Goal: Transaction & Acquisition: Purchase product/service

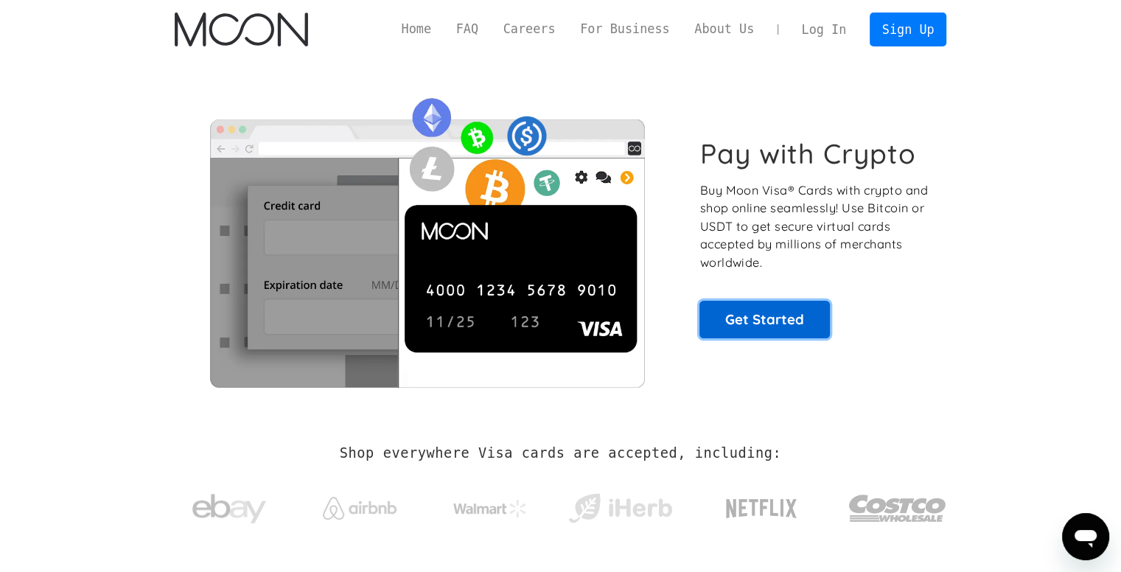
click at [743, 327] on link "Get Started" at bounding box center [764, 319] width 130 height 37
click at [765, 328] on link "Get Started" at bounding box center [764, 319] width 130 height 37
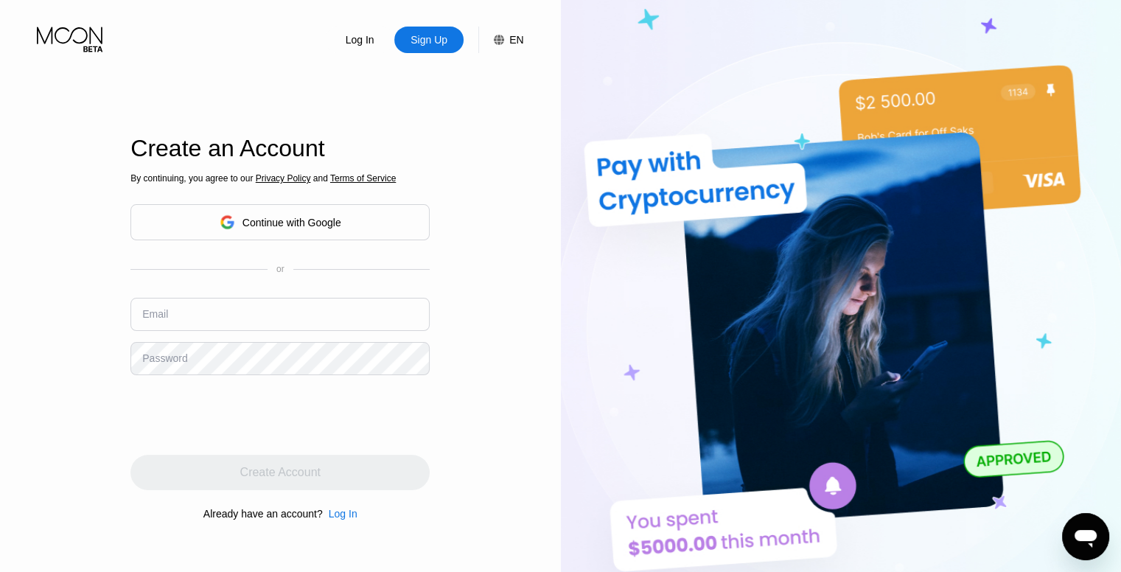
click at [262, 320] on input "text" at bounding box center [279, 314] width 299 height 33
type input "[EMAIL_ADDRESS][DOMAIN_NAME]"
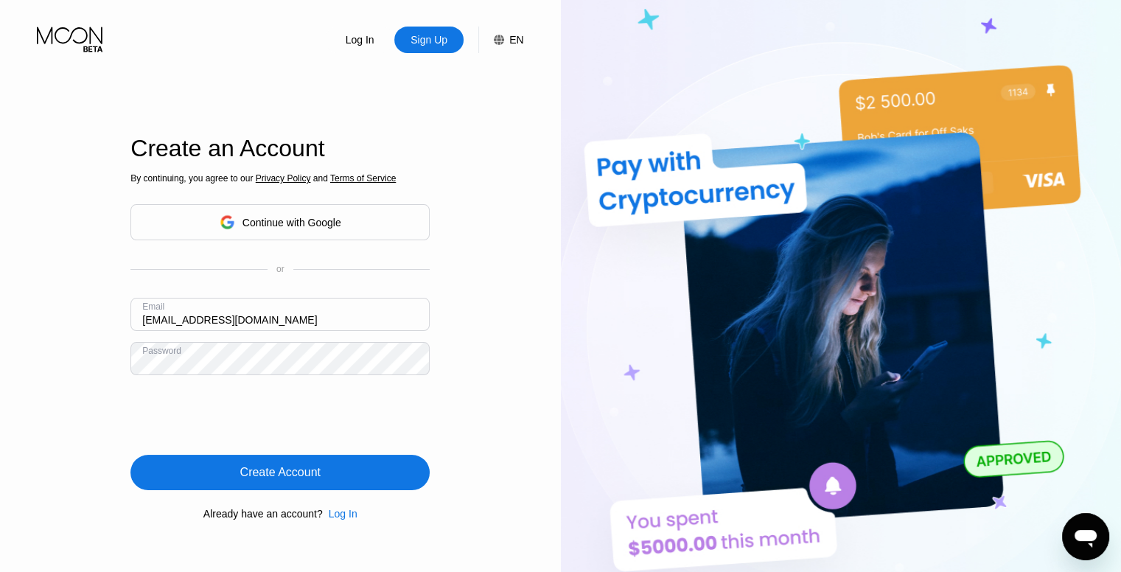
click at [253, 467] on div "Create Account" at bounding box center [280, 472] width 80 height 15
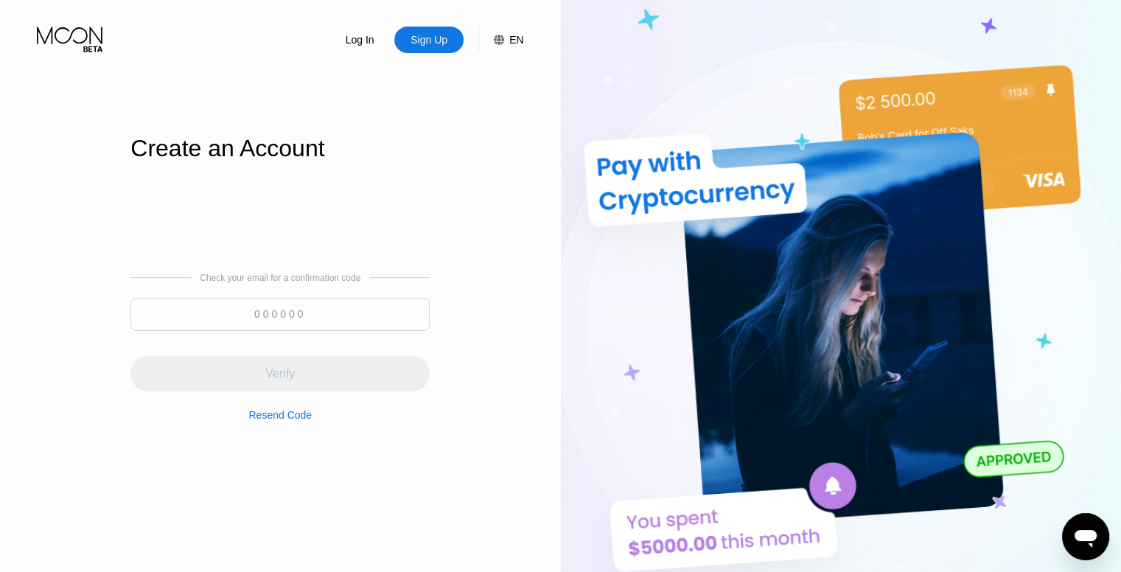
click at [276, 314] on input at bounding box center [279, 314] width 299 height 33
paste input "881211"
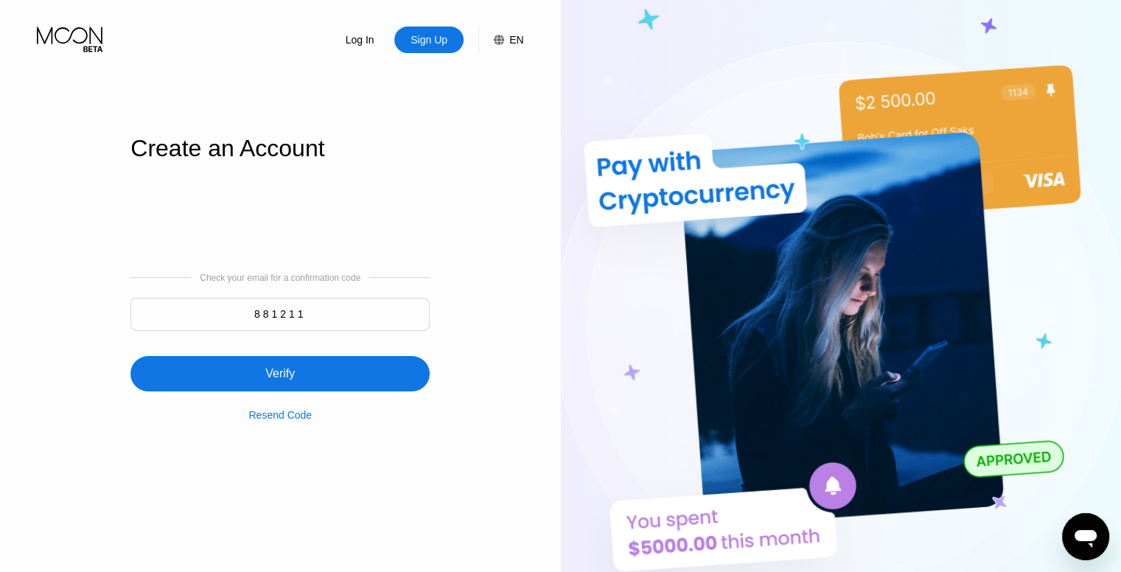
type input "881211"
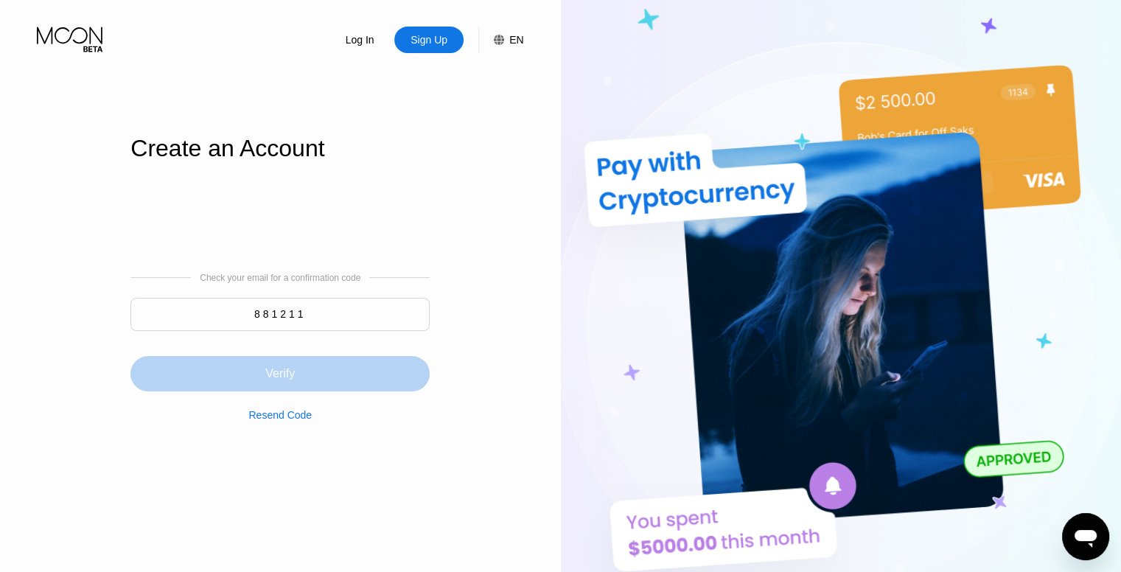
click at [309, 378] on div "Verify" at bounding box center [279, 373] width 299 height 35
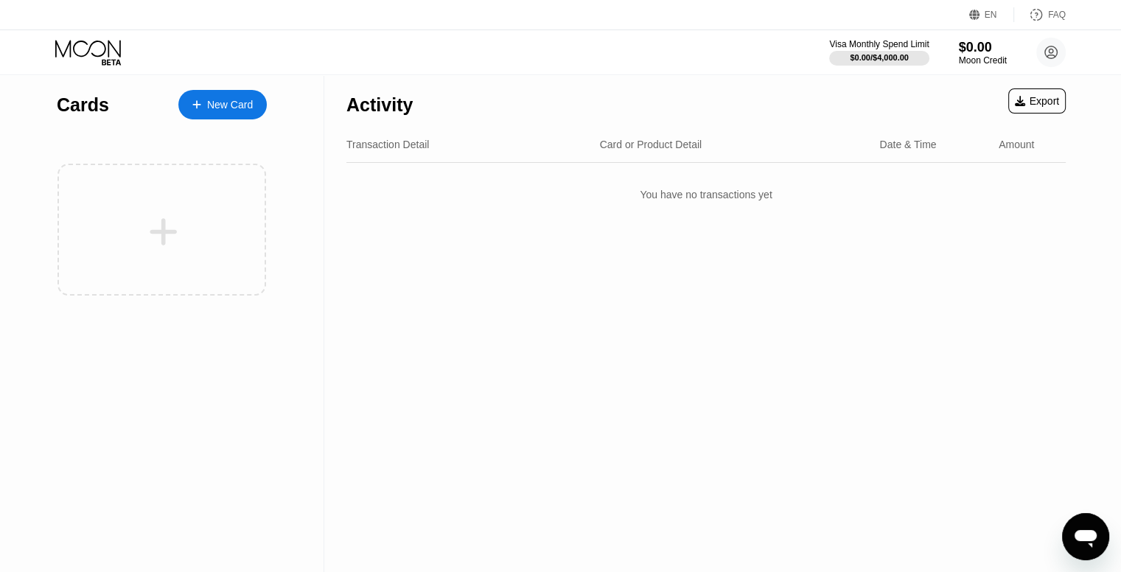
click at [221, 111] on div "New Card" at bounding box center [230, 105] width 46 height 13
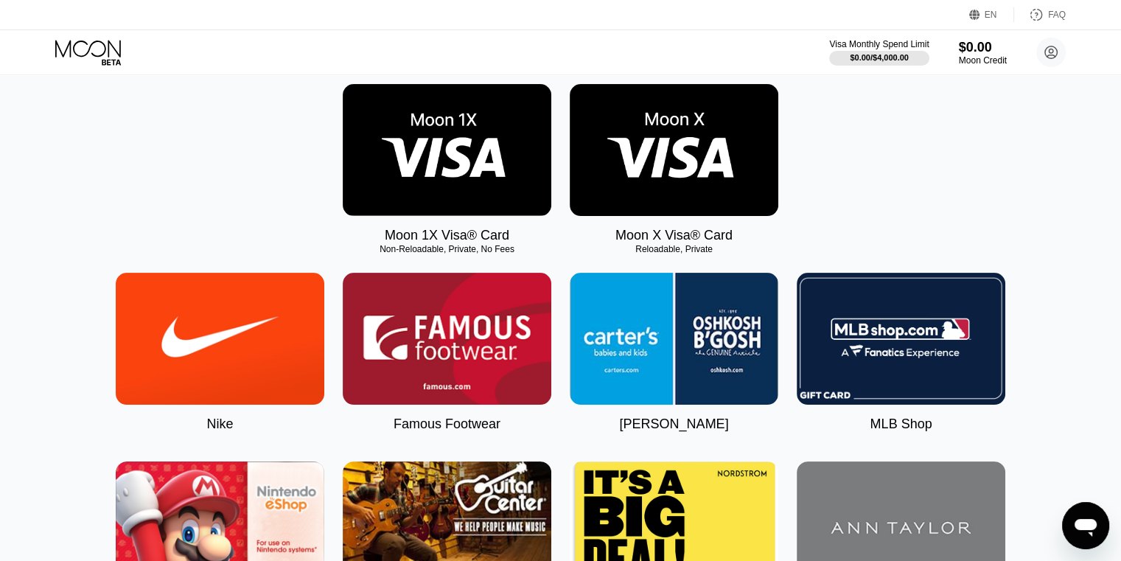
scroll to position [147, 0]
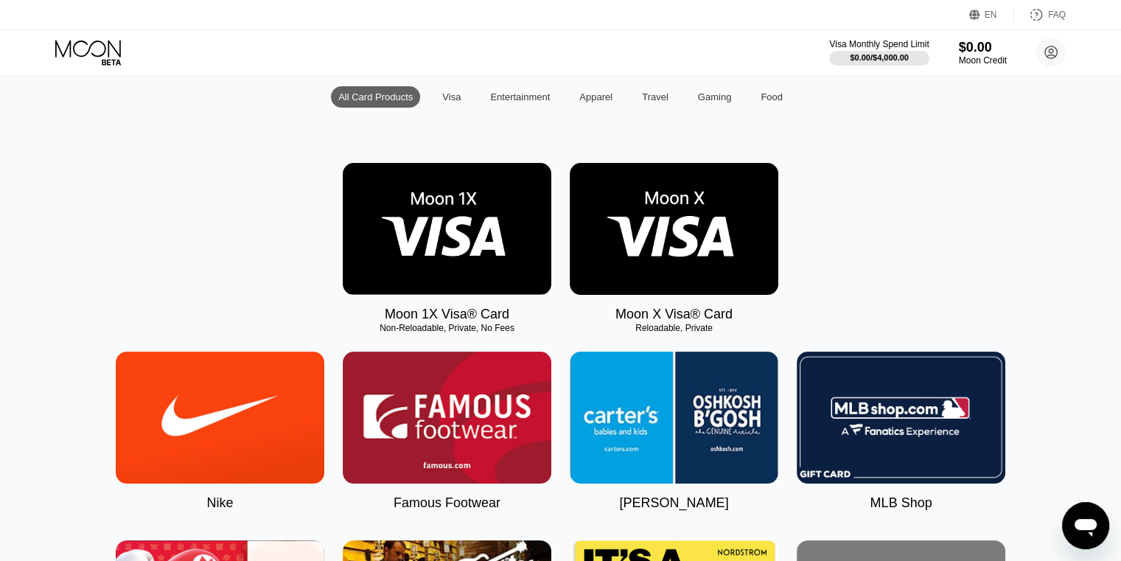
click at [401, 225] on img at bounding box center [447, 229] width 208 height 132
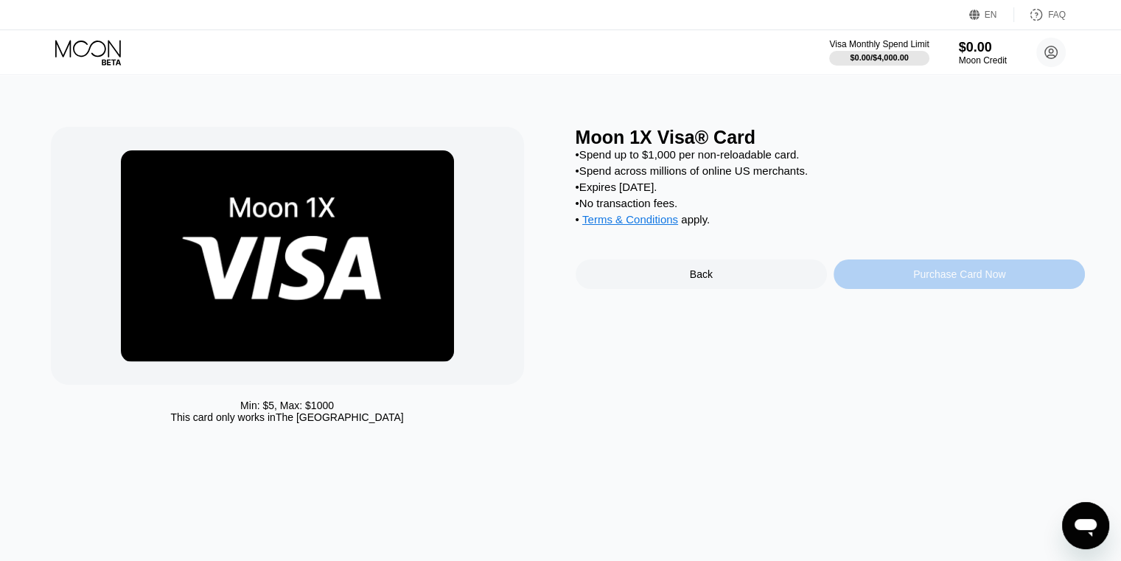
click at [911, 287] on div "Purchase Card Now" at bounding box center [958, 273] width 251 height 29
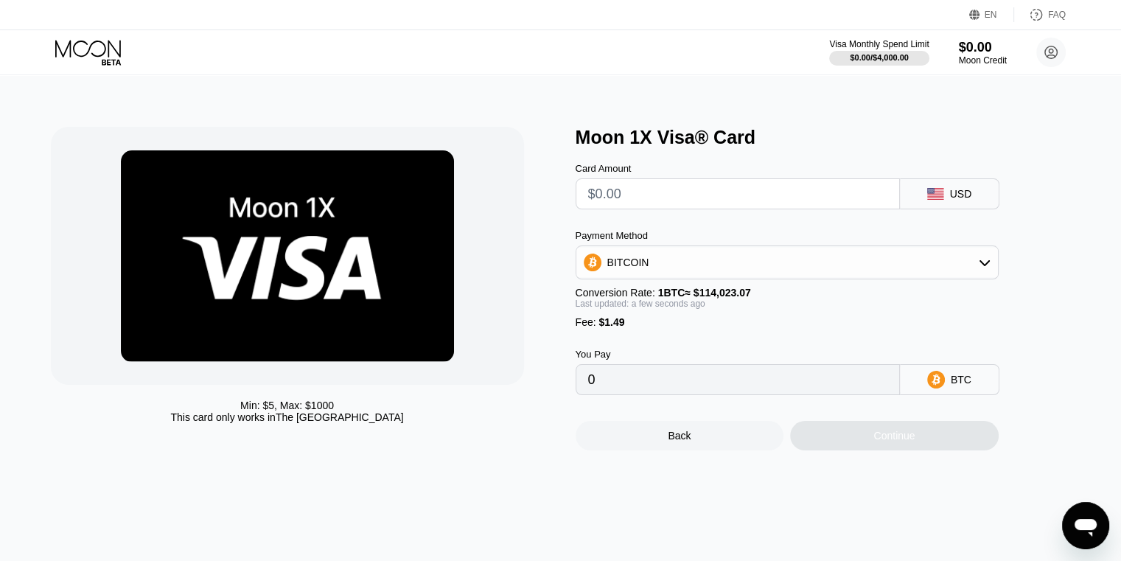
click at [709, 197] on input "text" at bounding box center [737, 193] width 299 height 29
type input "$5"
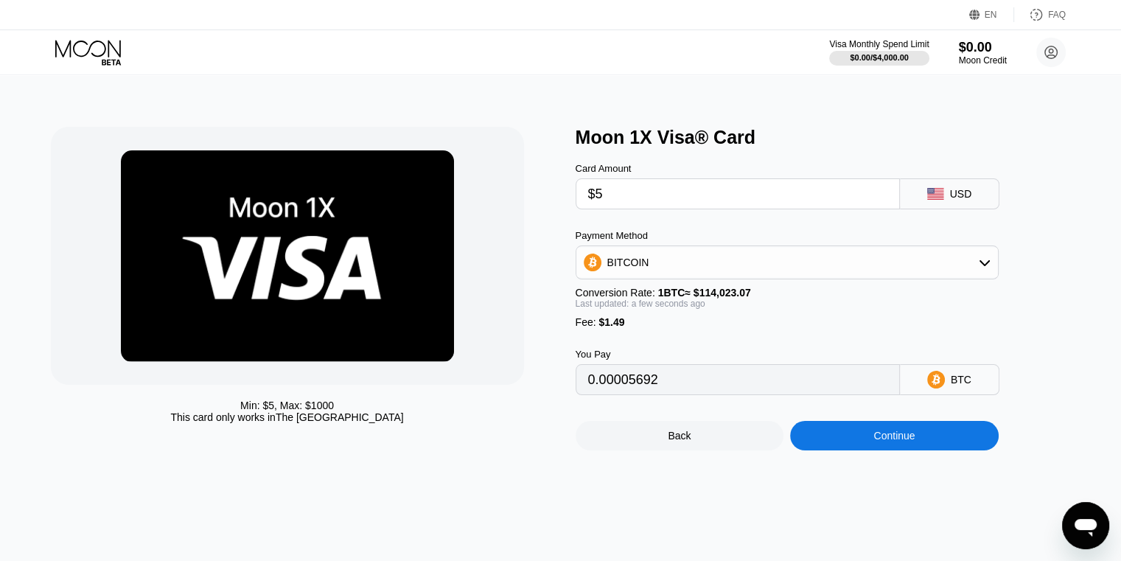
type input "0.00005692"
type input "$5"
click at [763, 275] on div "BITCOIN" at bounding box center [786, 262] width 421 height 29
click at [670, 340] on span "USDT on TRON" at bounding box center [648, 335] width 74 height 12
type input "6.56"
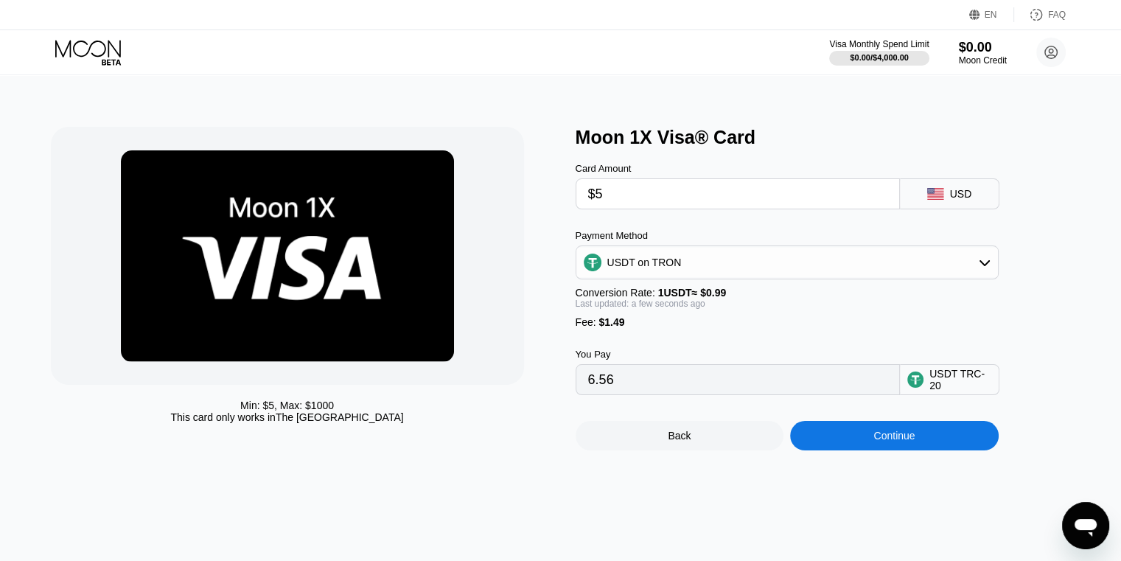
drag, startPoint x: 629, startPoint y: 195, endPoint x: 595, endPoint y: 209, distance: 36.7
click at [595, 208] on input "$5" at bounding box center [737, 193] width 299 height 29
type input "$4"
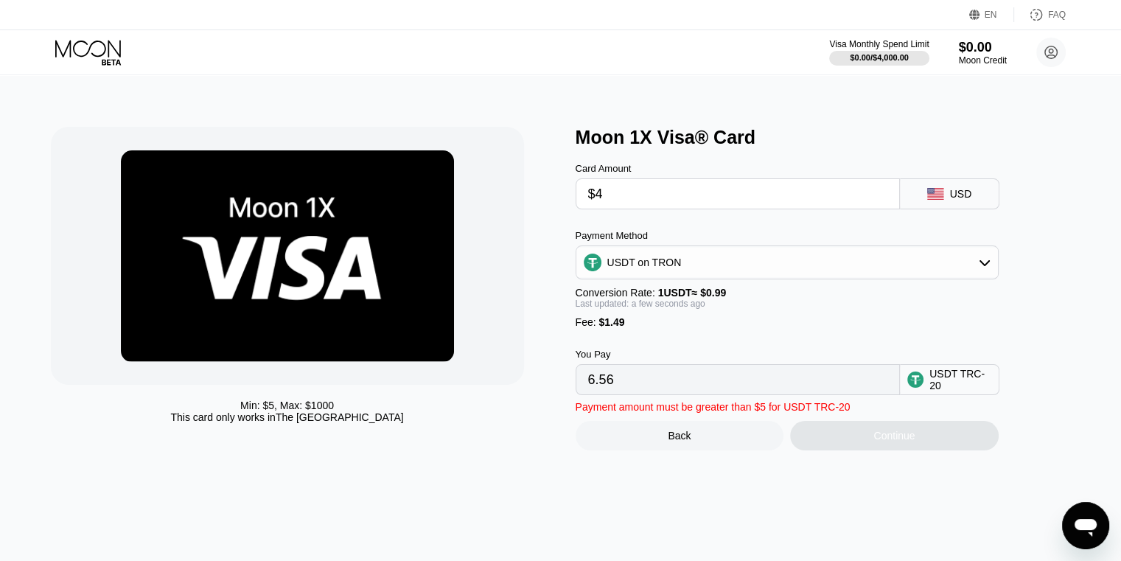
type input "5.55"
drag, startPoint x: 607, startPoint y: 202, endPoint x: 594, endPoint y: 204, distance: 13.4
click at [594, 204] on input "$4" at bounding box center [737, 193] width 299 height 29
type input "$5"
type input "6.56"
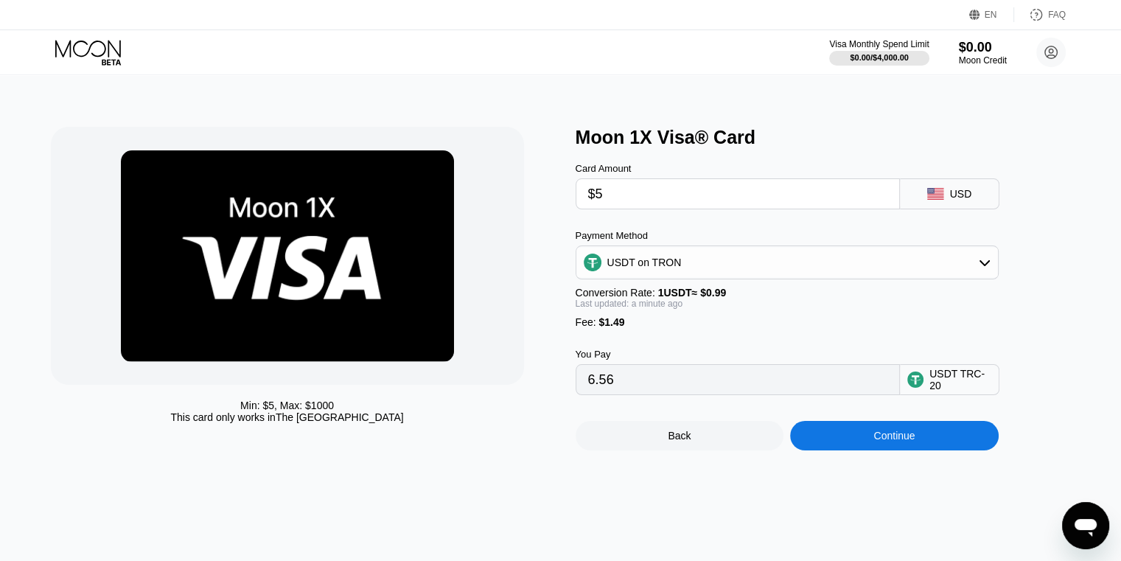
click at [926, 395] on div "USDT TRC-20" at bounding box center [949, 379] width 99 height 31
drag, startPoint x: 979, startPoint y: 389, endPoint x: 750, endPoint y: 337, distance: 234.9
click at [976, 390] on div "USDT TRC-20" at bounding box center [960, 380] width 62 height 24
click at [703, 259] on div "USDT on TRON" at bounding box center [786, 262] width 421 height 29
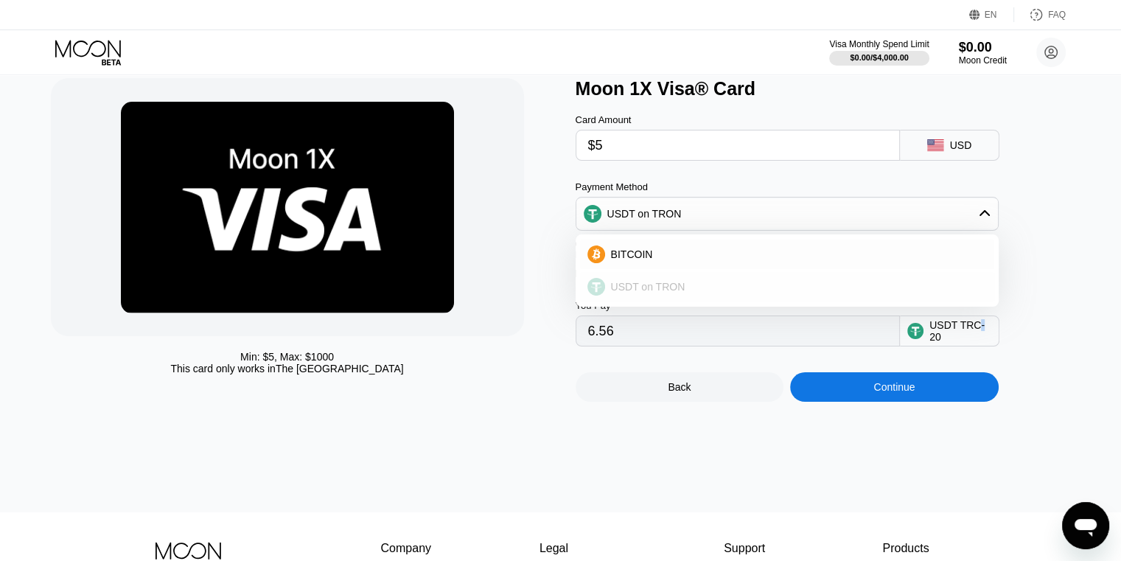
click at [694, 290] on div "USDT on TRON" at bounding box center [796, 287] width 382 height 12
click at [808, 396] on div "Continue" at bounding box center [894, 386] width 208 height 29
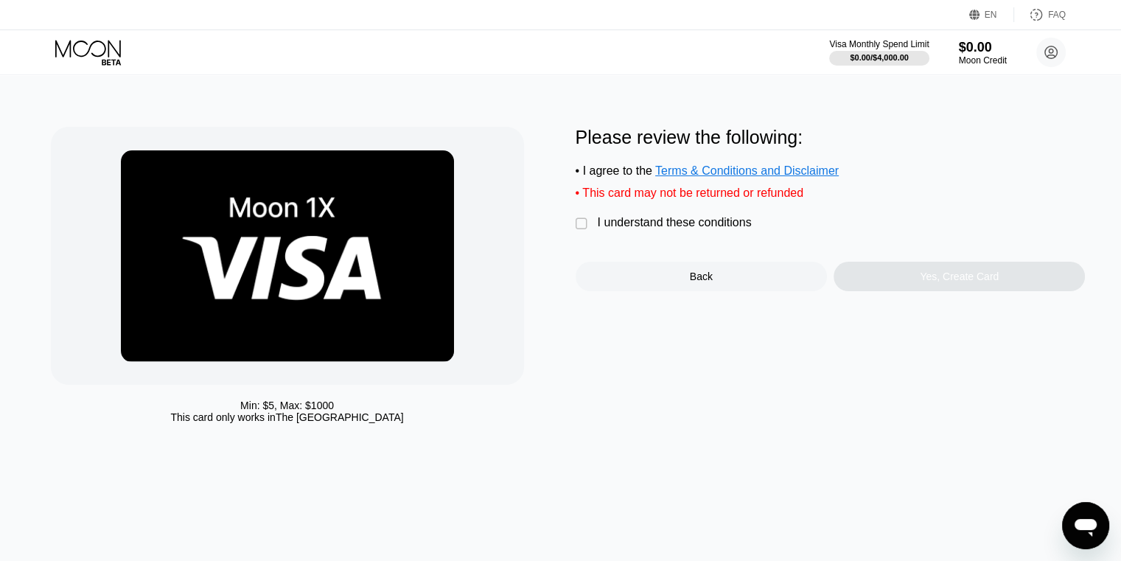
click at [575, 231] on div "" at bounding box center [582, 224] width 15 height 15
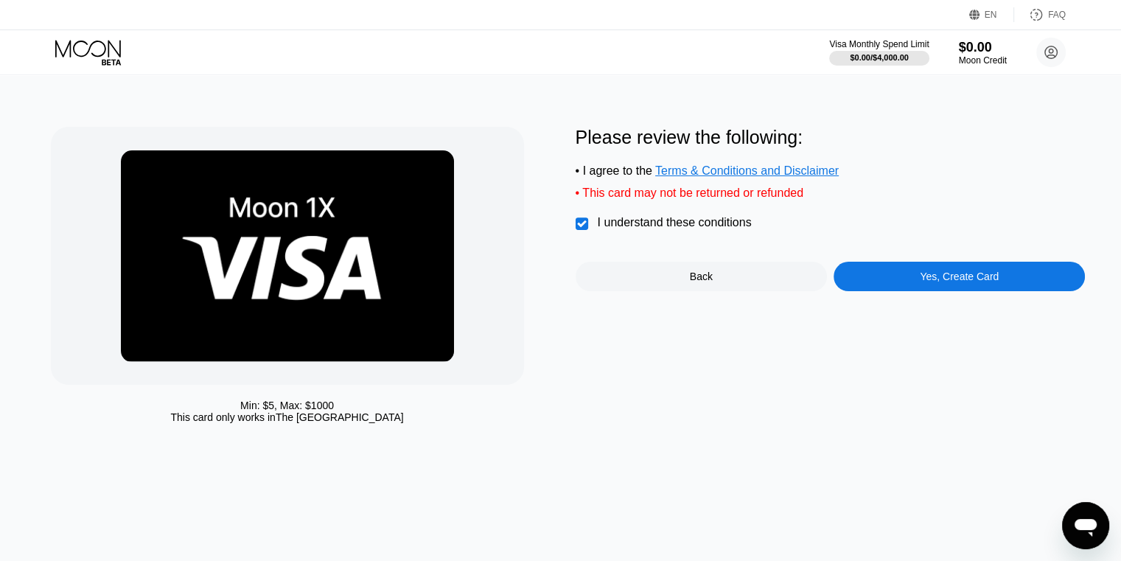
click at [953, 281] on div "Yes, Create Card" at bounding box center [958, 276] width 79 height 12
